Goal: Entertainment & Leisure: Consume media (video, audio)

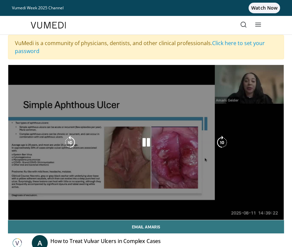
click at [256, 137] on div "10 seconds Tap to unmute" at bounding box center [146, 142] width 276 height 155
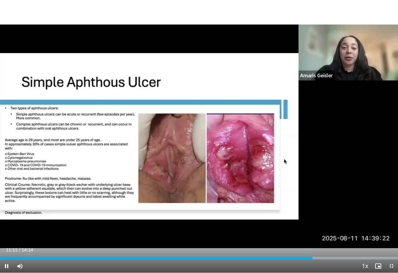
click at [292, 87] on div "10 seconds Tap to unmute" at bounding box center [199, 136] width 398 height 273
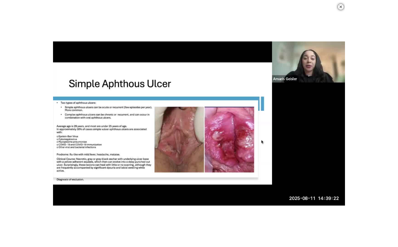
scroll to position [131, 0]
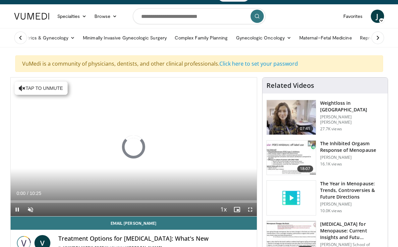
scroll to position [12, 0]
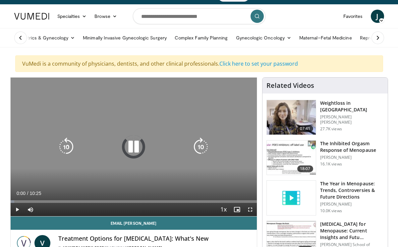
click at [53, 92] on div "10 seconds Tap to unmute" at bounding box center [134, 147] width 246 height 139
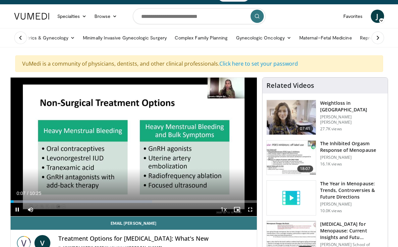
click at [239, 146] on div "10 seconds Tap to unmute" at bounding box center [134, 147] width 246 height 139
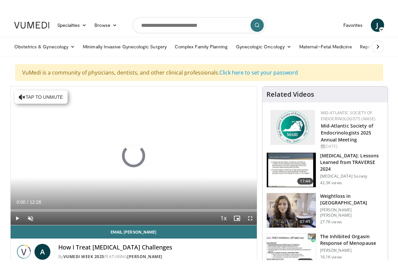
scroll to position [8, 0]
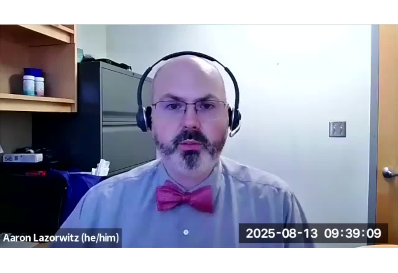
click at [319, 90] on div "10 seconds Tap to unmute" at bounding box center [199, 136] width 398 height 273
click at [341, 105] on div "10 seconds Tap to unmute" at bounding box center [199, 136] width 398 height 273
click at [263, 126] on div "10 seconds Tap to unmute" at bounding box center [199, 136] width 398 height 273
click at [316, 123] on div "10 seconds Tap to unmute" at bounding box center [199, 136] width 398 height 273
click at [43, 72] on div "10 seconds Tap to unmute" at bounding box center [199, 136] width 398 height 273
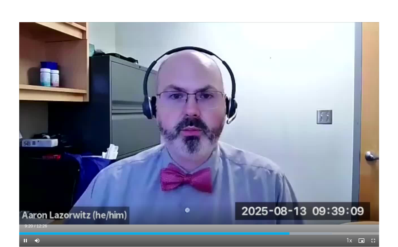
scroll to position [0, 0]
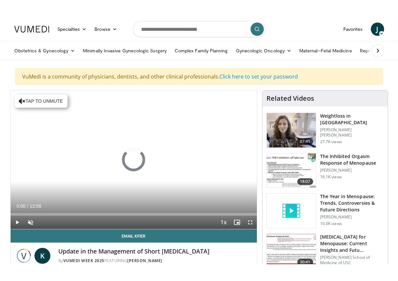
scroll to position [8, 0]
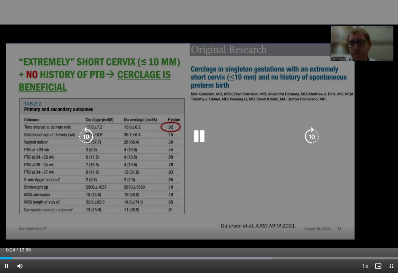
click at [361, 107] on div "10 seconds Tap to unmute" at bounding box center [199, 136] width 398 height 273
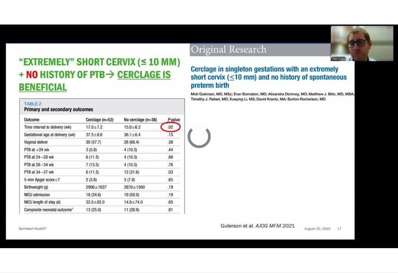
click at [180, 135] on div "10 seconds Tap to unmute" at bounding box center [199, 136] width 398 height 273
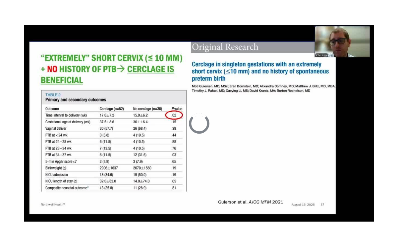
scroll to position [0, 0]
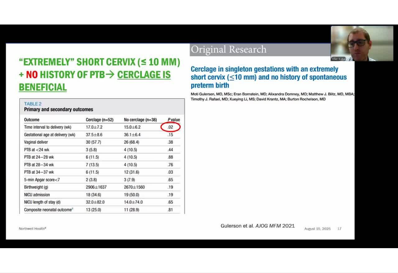
click at [87, 136] on div "10 seconds Tap to unmute" at bounding box center [199, 136] width 398 height 273
click at [104, 97] on div "10 seconds Tap to unmute" at bounding box center [199, 136] width 398 height 273
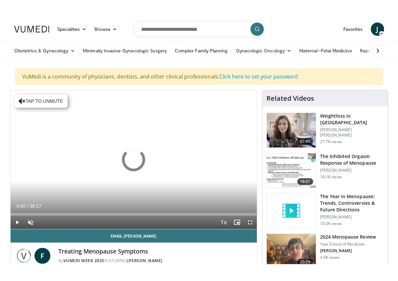
scroll to position [8, 0]
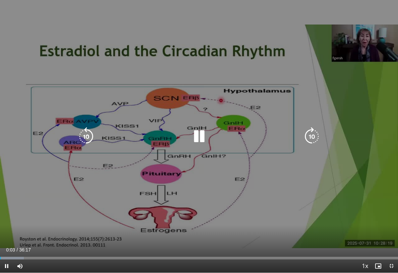
click at [301, 82] on div "10 seconds Tap to unmute" at bounding box center [199, 136] width 398 height 273
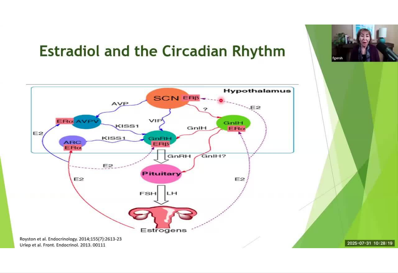
click at [291, 76] on div "10 seconds Tap to unmute" at bounding box center [199, 136] width 398 height 273
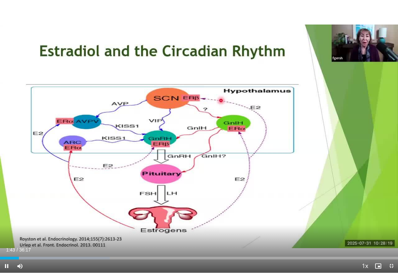
click at [62, 202] on div "10 seconds Tap to unmute" at bounding box center [199, 136] width 398 height 273
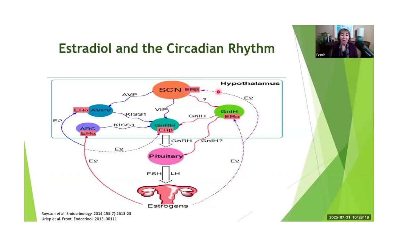
scroll to position [0, 0]
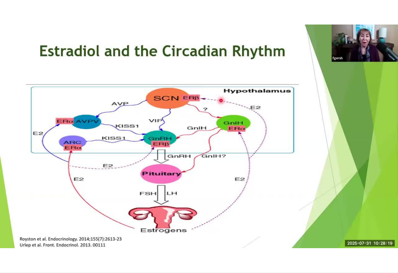
click at [371, 146] on div "10 seconds Tap to unmute" at bounding box center [199, 136] width 398 height 273
